Goal: Task Accomplishment & Management: Manage account settings

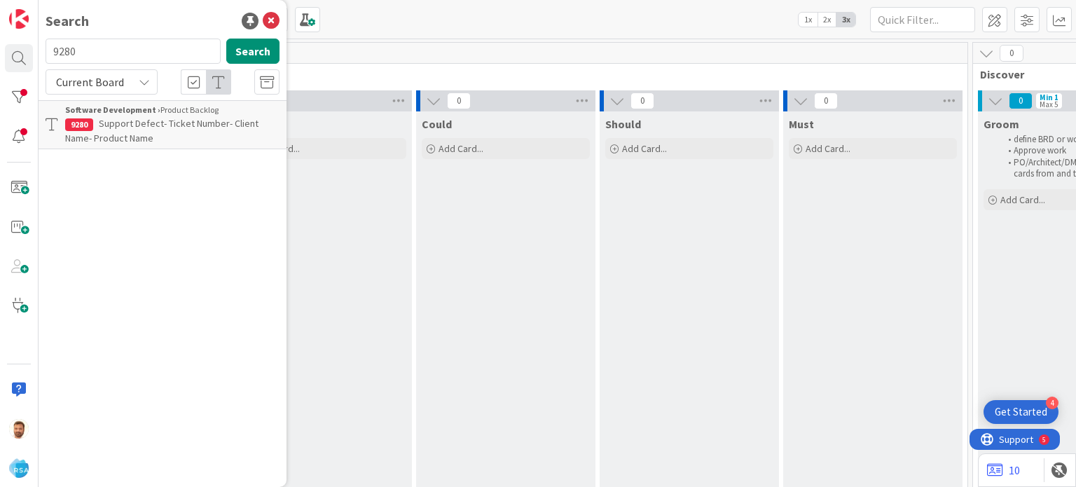
scroll to position [0, 1415]
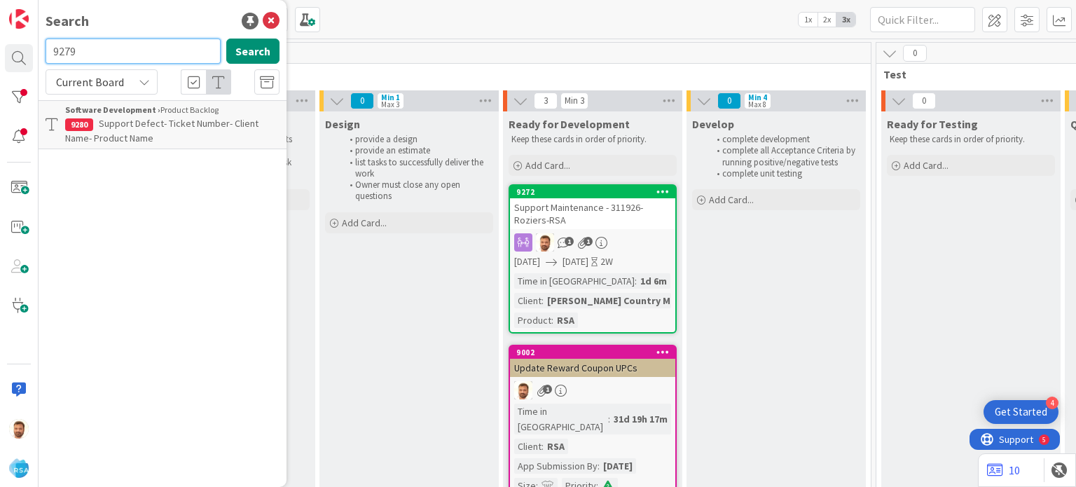
type input "9279"
click at [207, 120] on span "Support Defect- 312297- County Fair SD-[GEOGRAPHIC_DATA]" at bounding box center [165, 130] width 201 height 27
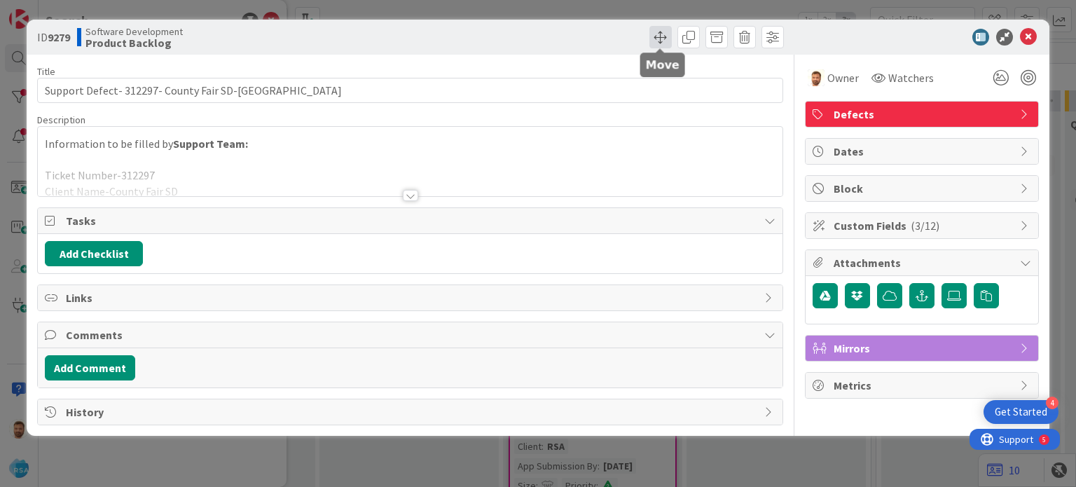
click at [663, 38] on span at bounding box center [660, 37] width 22 height 22
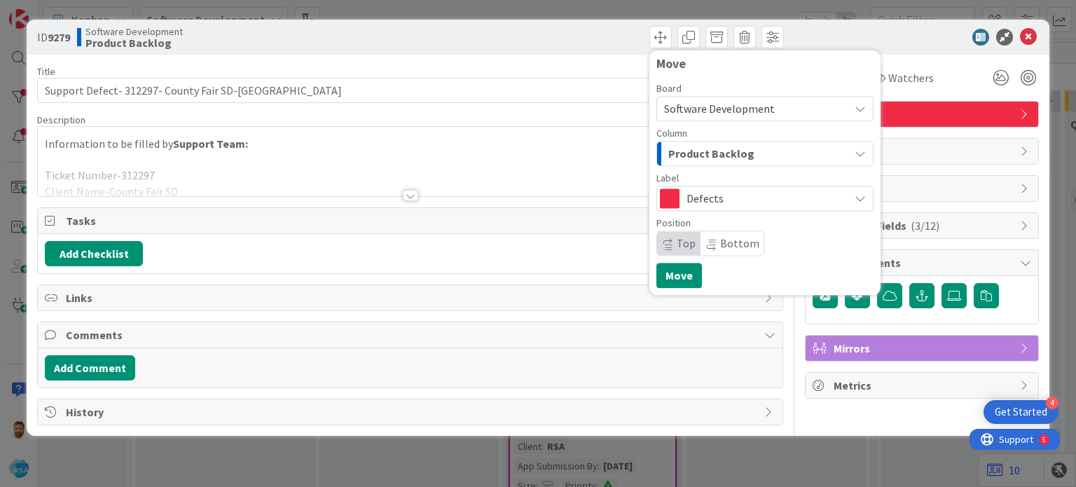
click at [696, 149] on span "Product Backlog" at bounding box center [711, 153] width 86 height 18
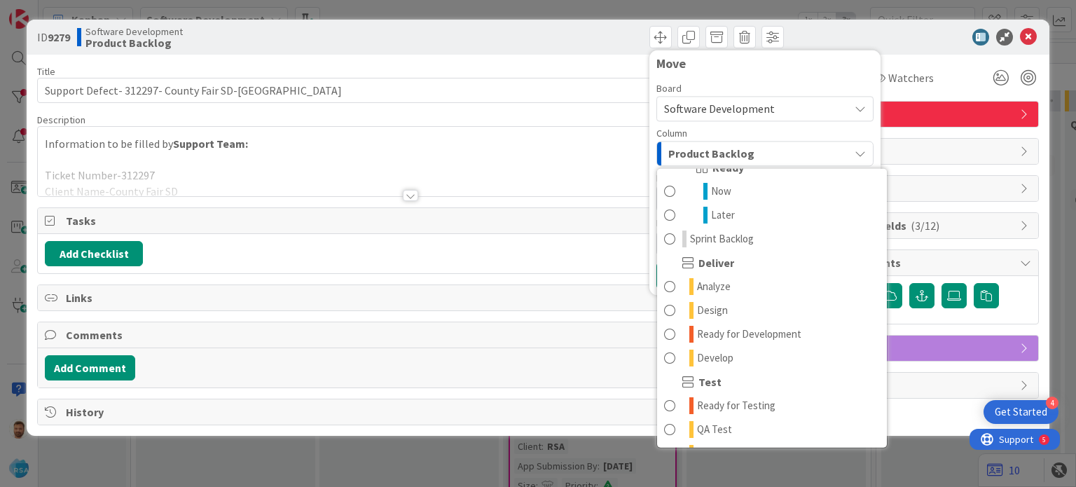
scroll to position [261, 0]
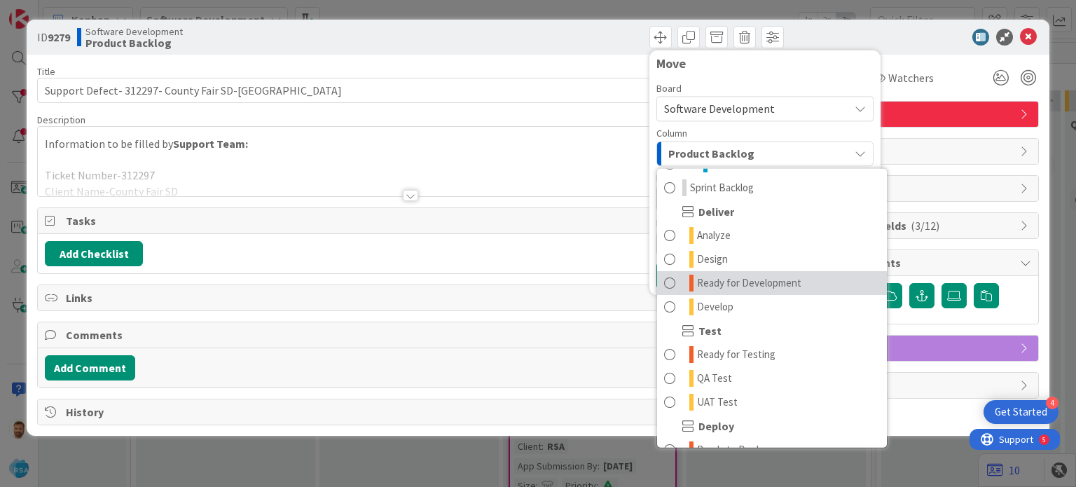
click at [733, 277] on span "Ready for Development" at bounding box center [749, 283] width 104 height 17
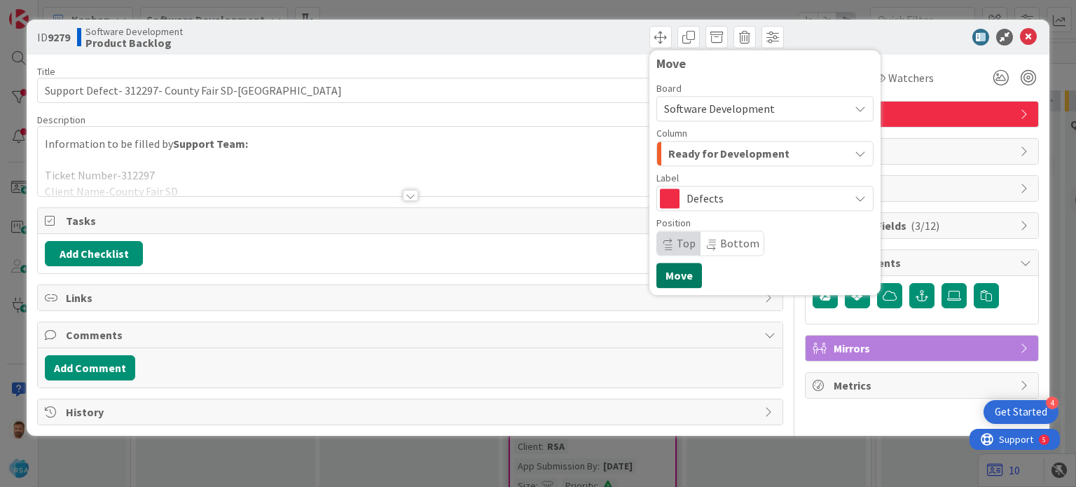
click at [686, 273] on button "Move" at bounding box center [679, 275] width 46 height 25
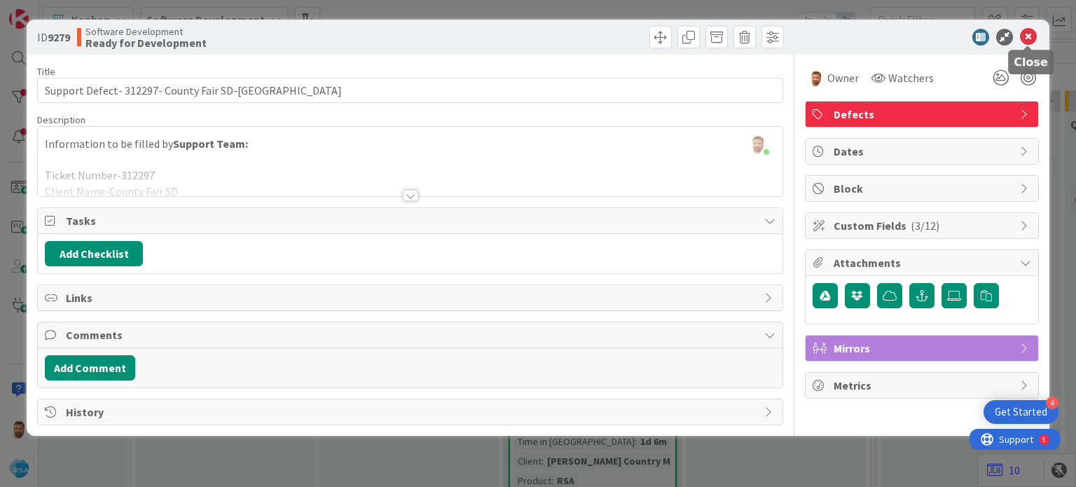
click at [1027, 36] on icon at bounding box center [1028, 37] width 17 height 17
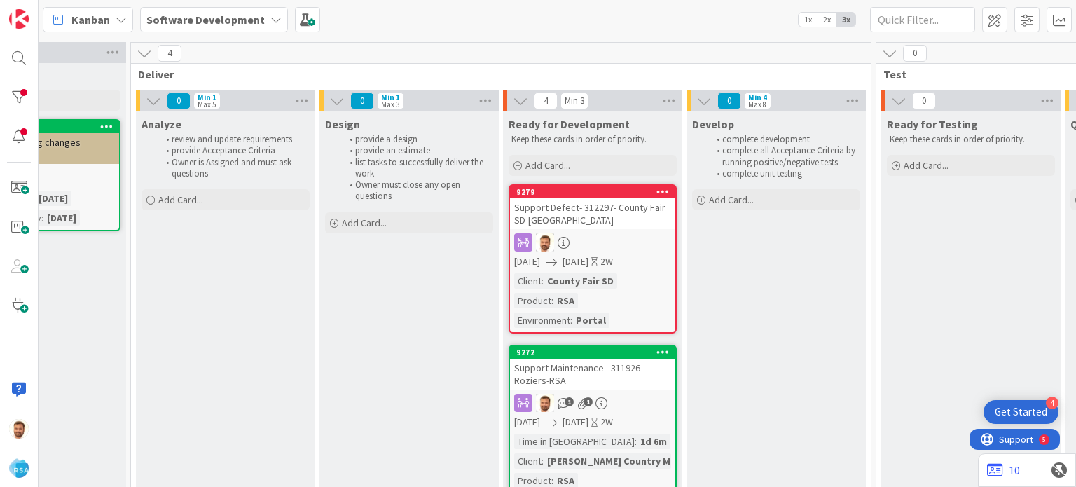
click at [550, 218] on div "Support Defect- 312297- County Fair SD-[GEOGRAPHIC_DATA]" at bounding box center [592, 213] width 165 height 31
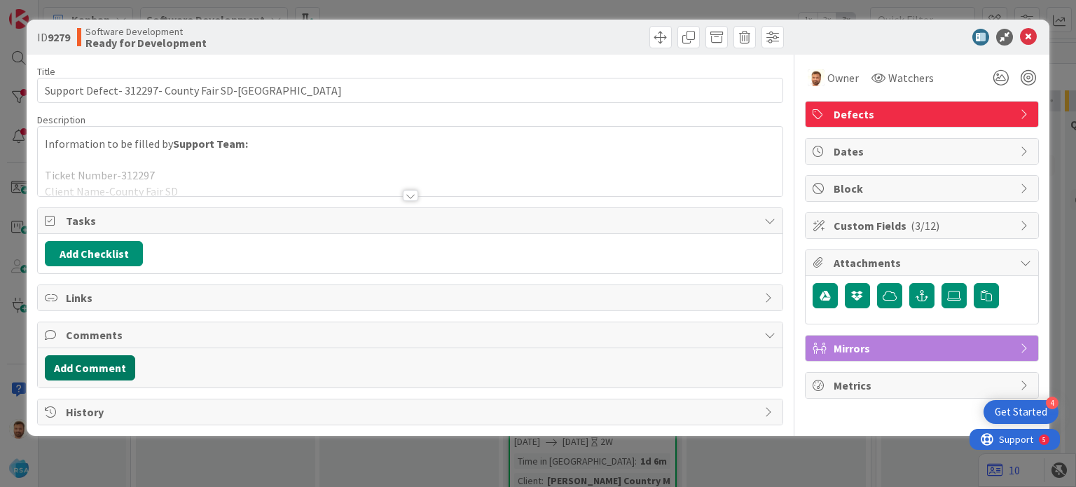
click at [102, 355] on button "Add Comment" at bounding box center [90, 367] width 90 height 25
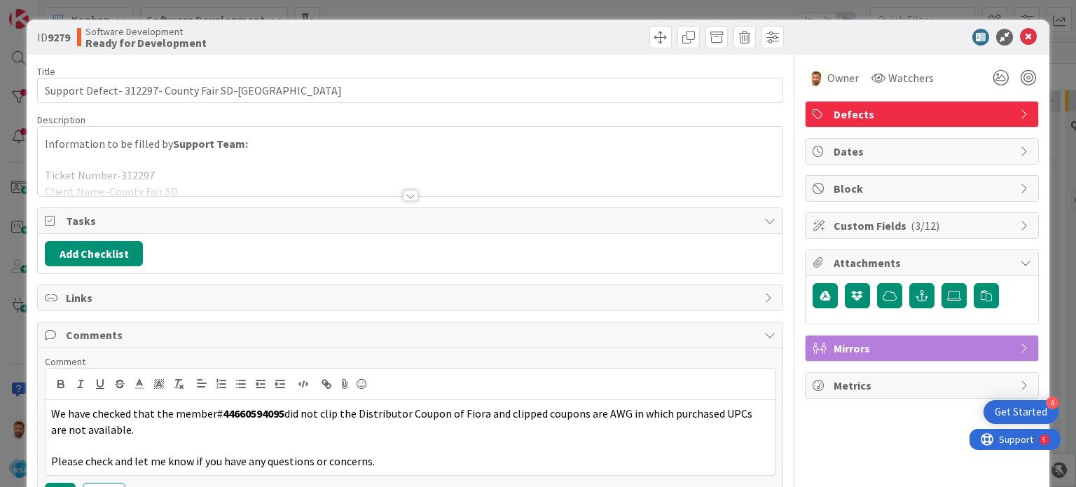
scroll to position [84, 0]
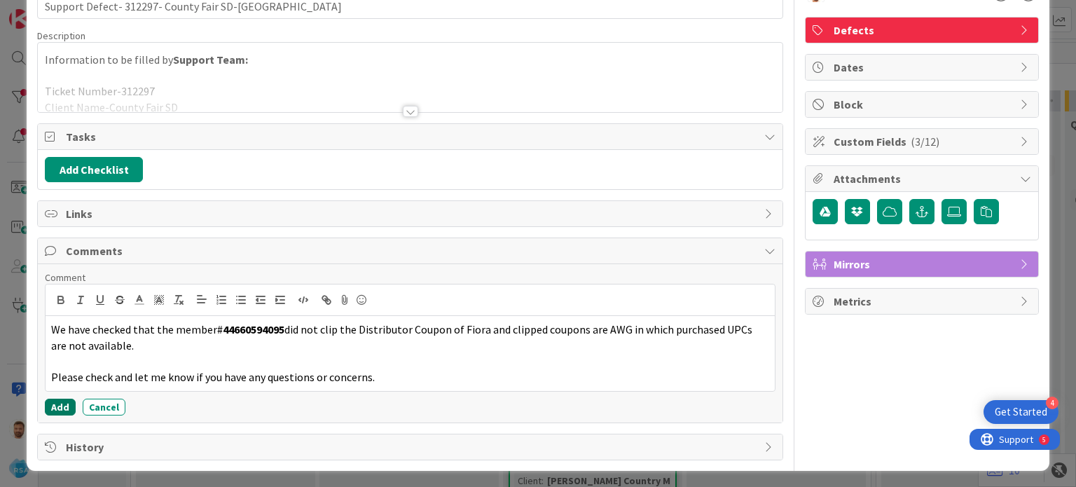
click at [70, 403] on button "Add" at bounding box center [60, 407] width 31 height 17
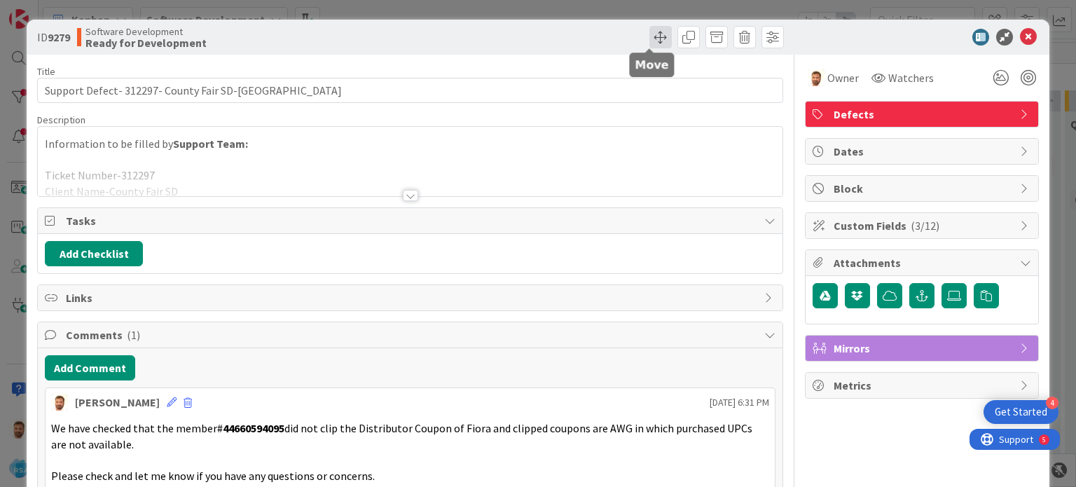
click at [652, 44] on span at bounding box center [660, 37] width 22 height 22
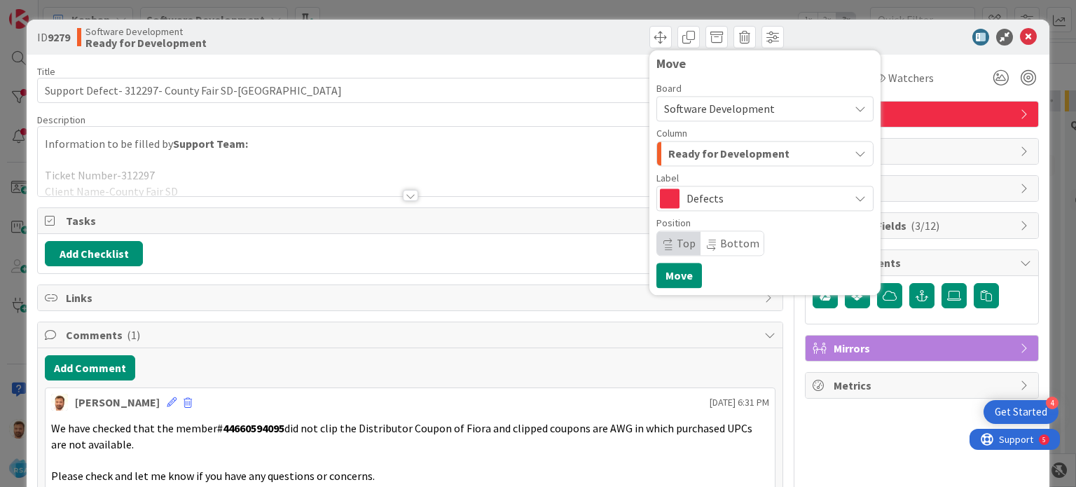
click at [679, 137] on div "Column" at bounding box center [764, 133] width 217 height 10
click at [680, 156] on span "Ready for Development" at bounding box center [728, 153] width 121 height 18
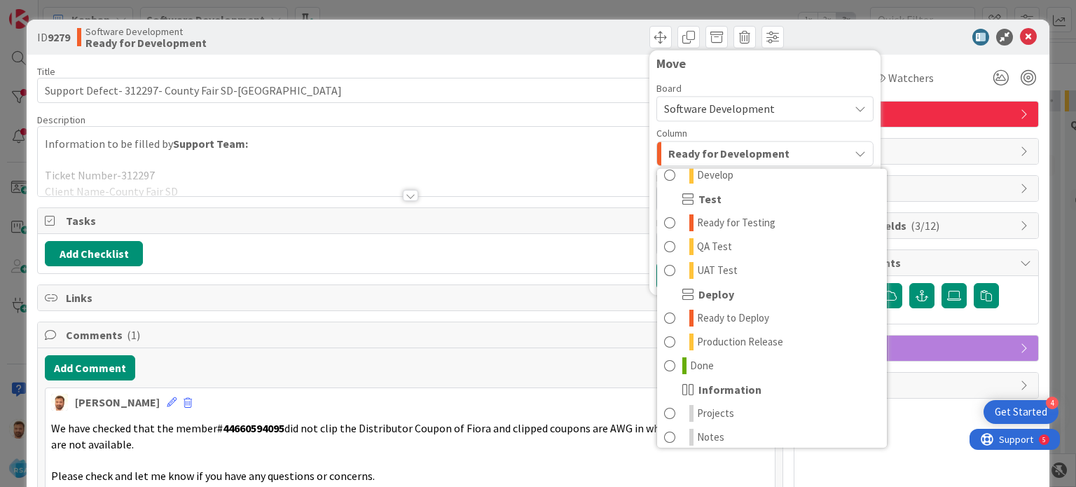
scroll to position [394, 0]
click at [675, 352] on link "Done" at bounding box center [772, 364] width 230 height 24
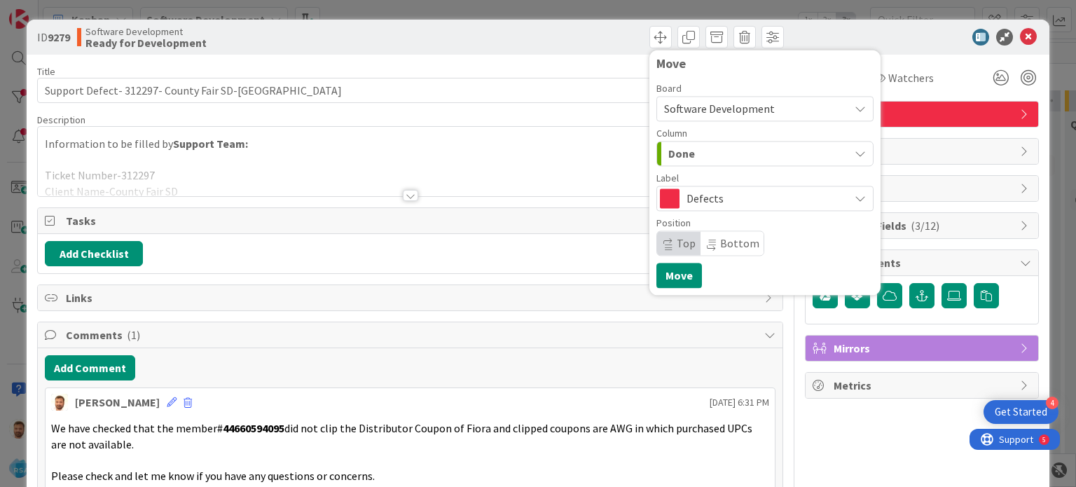
click at [677, 261] on div "Move Board Software Development Column Done Product Backlog Product Backlog Won…" at bounding box center [764, 172] width 217 height 231
click at [670, 275] on button "Move" at bounding box center [679, 275] width 46 height 25
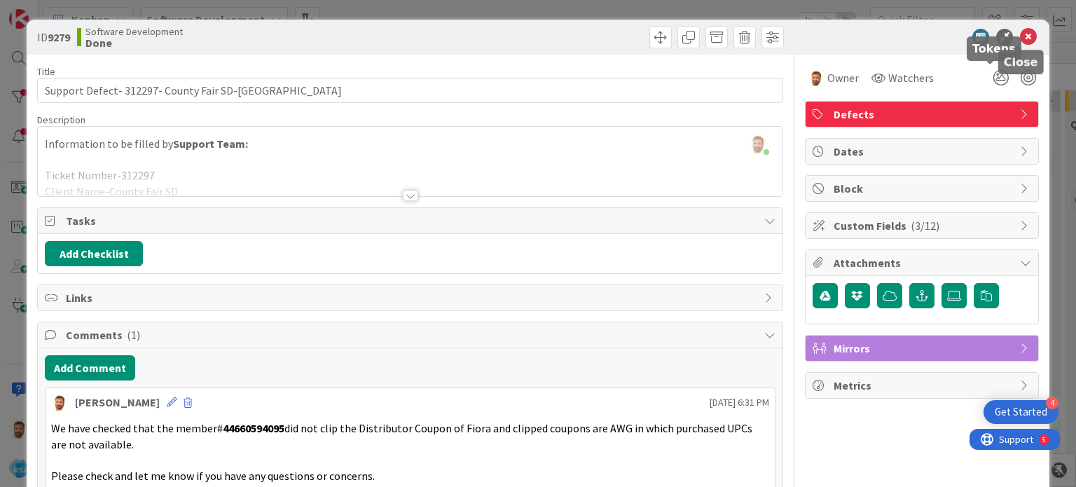
click at [1020, 34] on icon at bounding box center [1028, 37] width 17 height 17
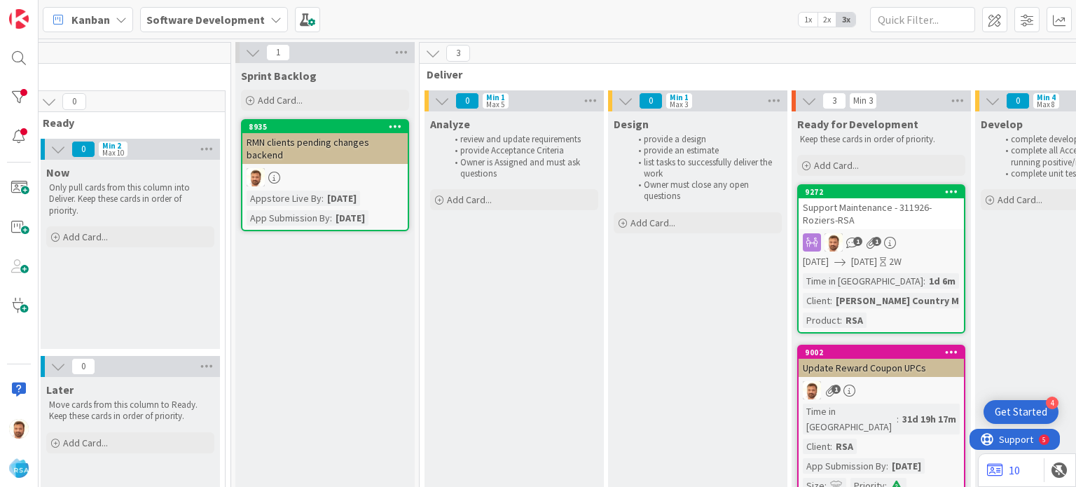
scroll to position [0, 1121]
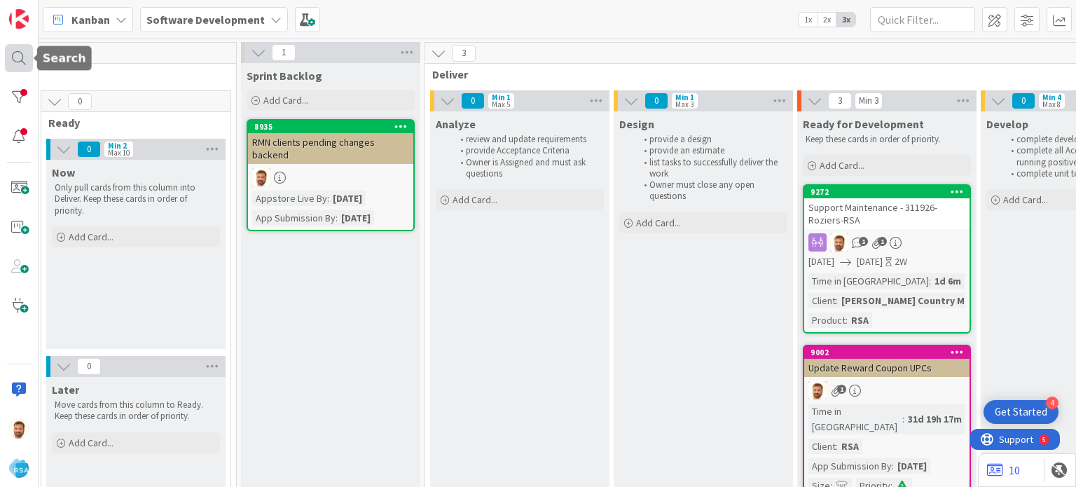
click at [22, 53] on div at bounding box center [19, 58] width 28 height 28
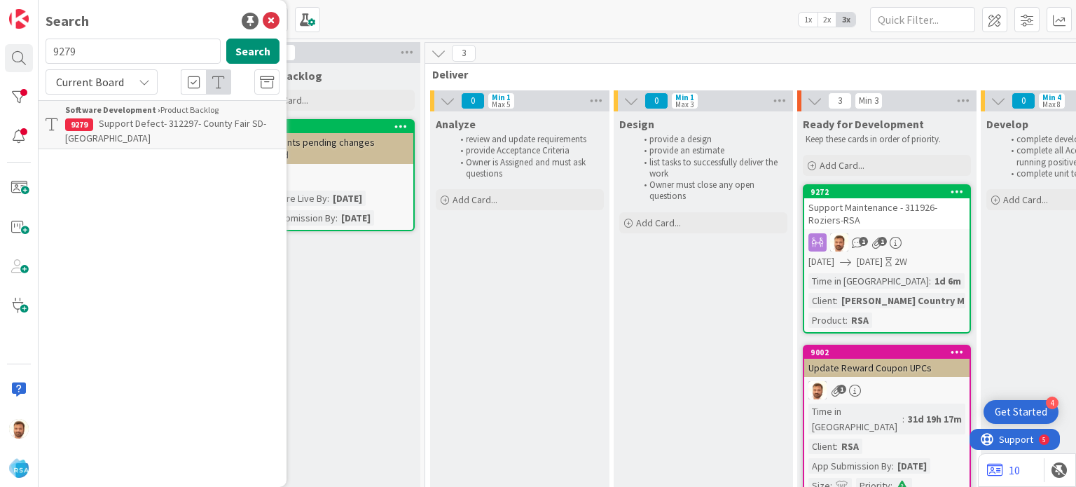
click at [90, 57] on input "9279" at bounding box center [133, 51] width 175 height 25
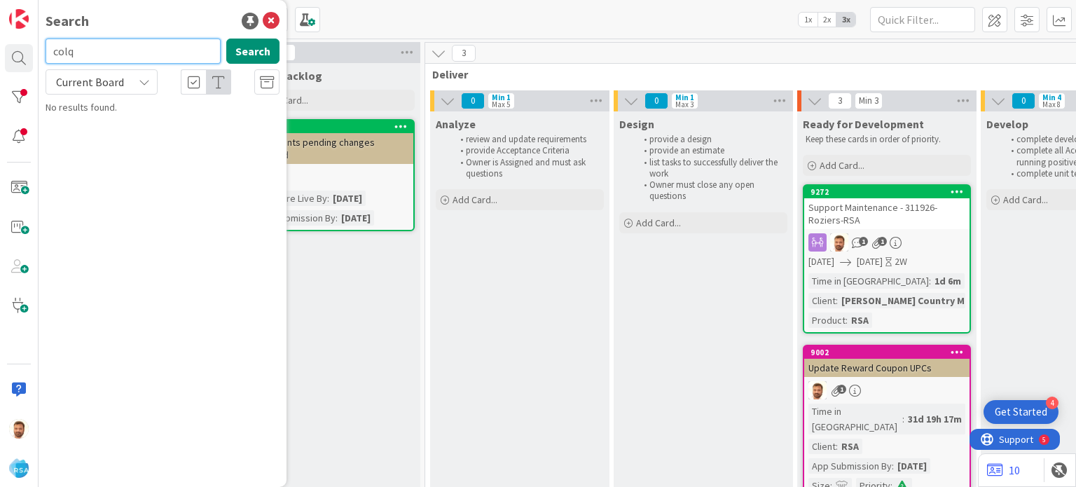
click at [98, 55] on input "colq" at bounding box center [133, 51] width 175 height 25
paste input "uitt"
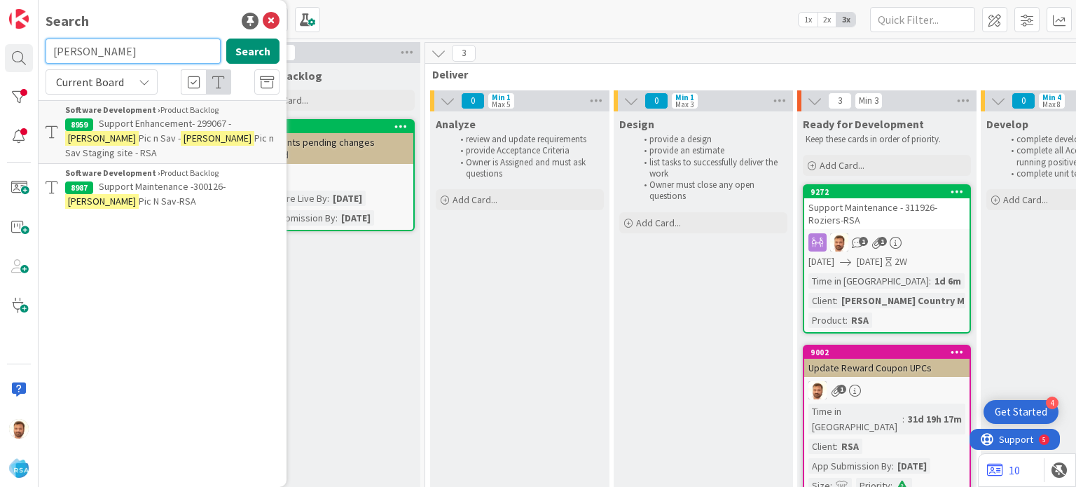
click at [76, 47] on input "[PERSON_NAME]" at bounding box center [133, 51] width 175 height 25
paste input "sonsofstmichael"
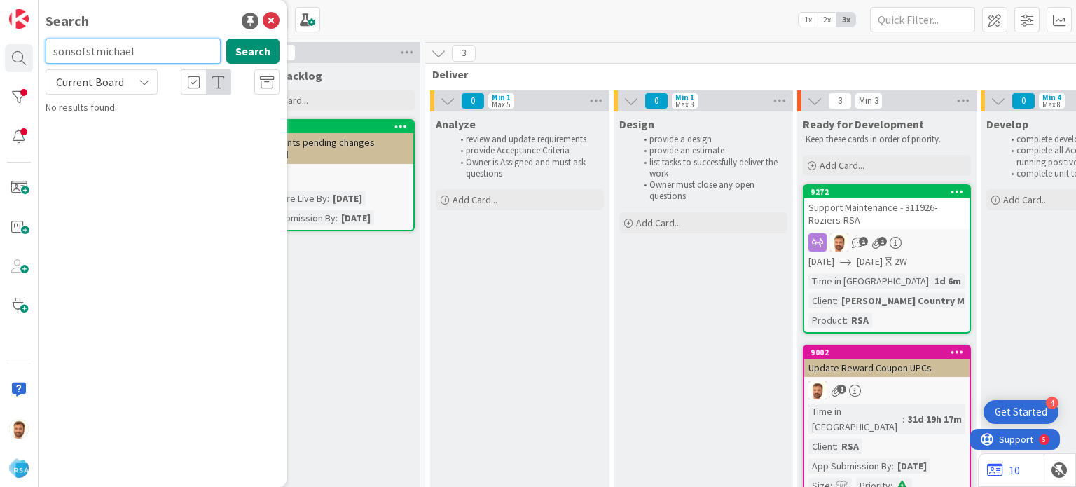
click at [131, 50] on input "sonsofstmichael" at bounding box center [133, 51] width 175 height 25
click at [76, 53] on input "sonsofstmichael" at bounding box center [133, 51] width 175 height 25
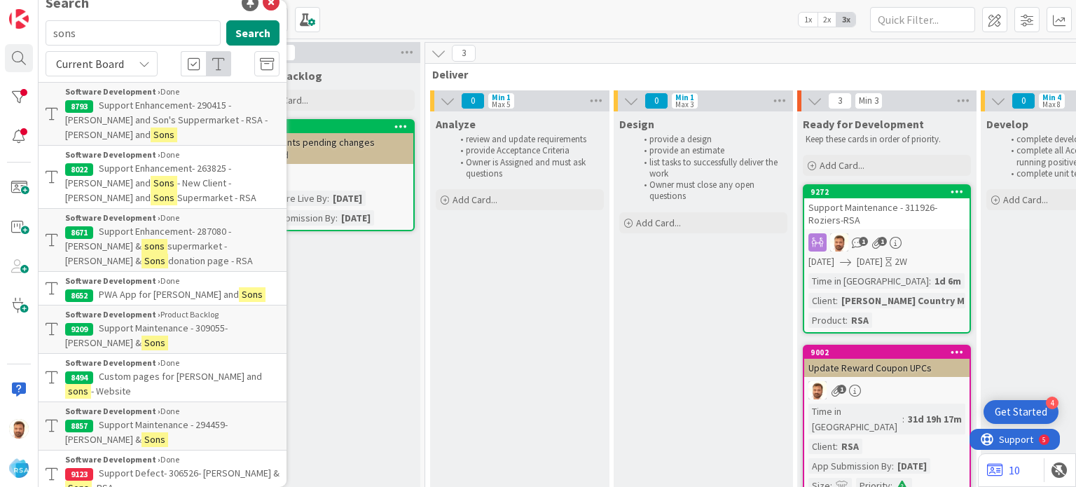
scroll to position [0, 0]
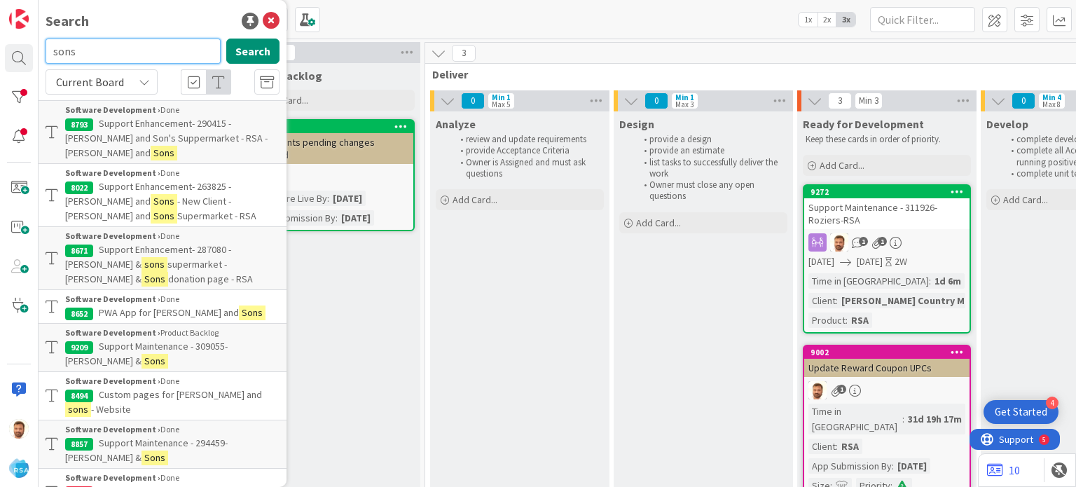
click at [129, 59] on input "sons" at bounding box center [133, 51] width 175 height 25
click at [110, 53] on input "sons of" at bounding box center [133, 51] width 175 height 25
paste input "[PERSON_NAME]"
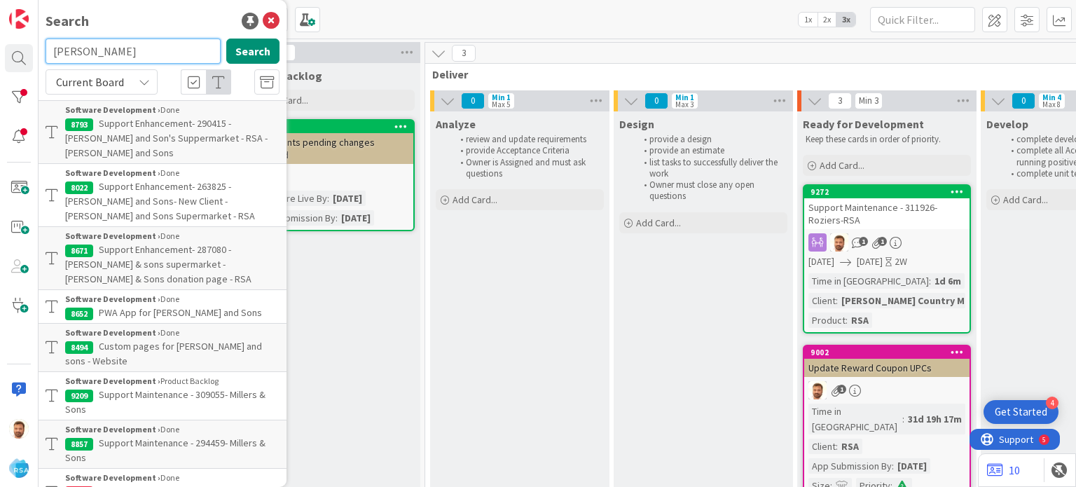
type input "[PERSON_NAME]"
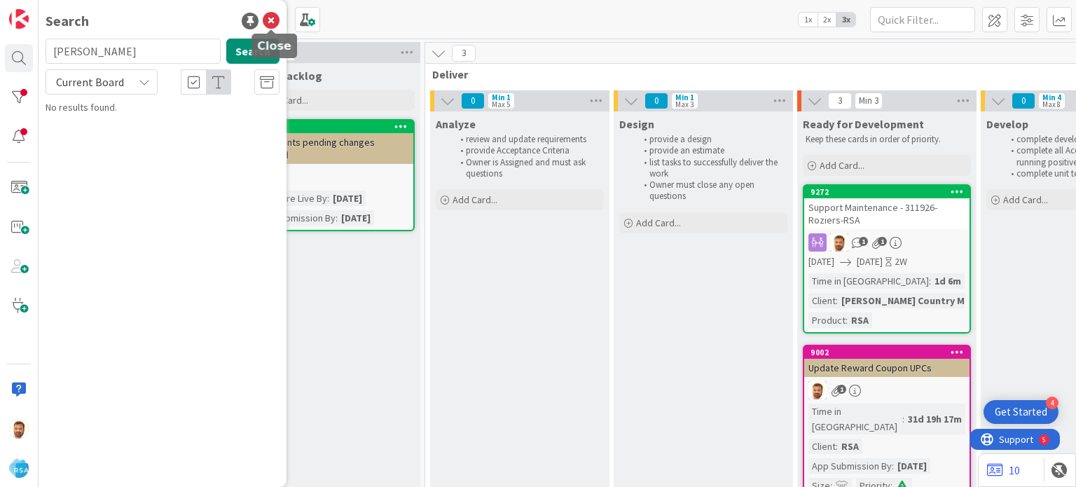
click at [275, 25] on icon at bounding box center [271, 21] width 17 height 17
